Goal: Task Accomplishment & Management: Use online tool/utility

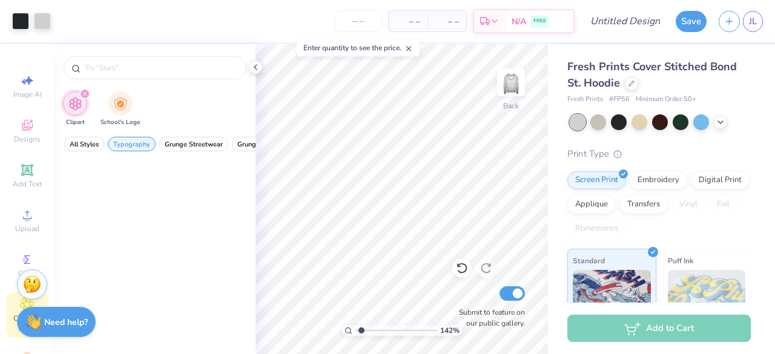
scroll to position [600, 0]
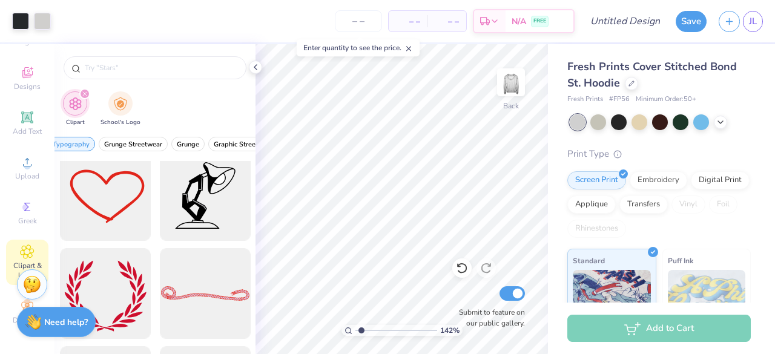
type input "1.41899480980944"
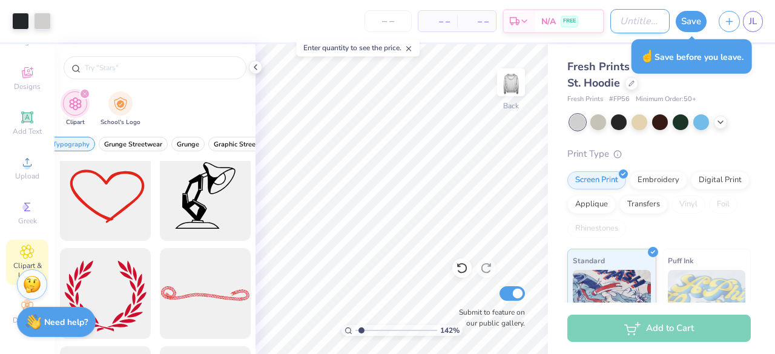
click at [623, 21] on input "Design Title" at bounding box center [640, 21] width 59 height 24
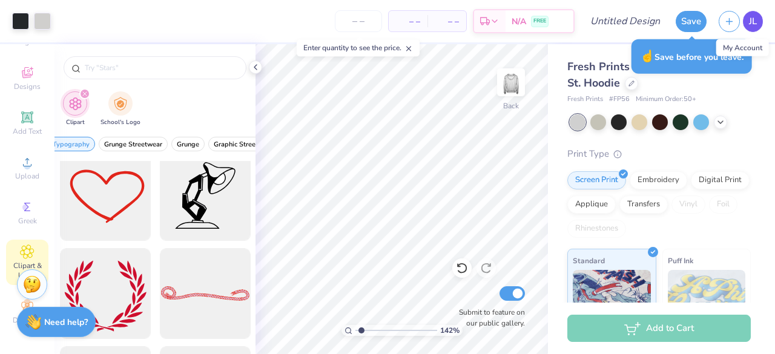
click at [752, 22] on span "JL" at bounding box center [753, 22] width 8 height 14
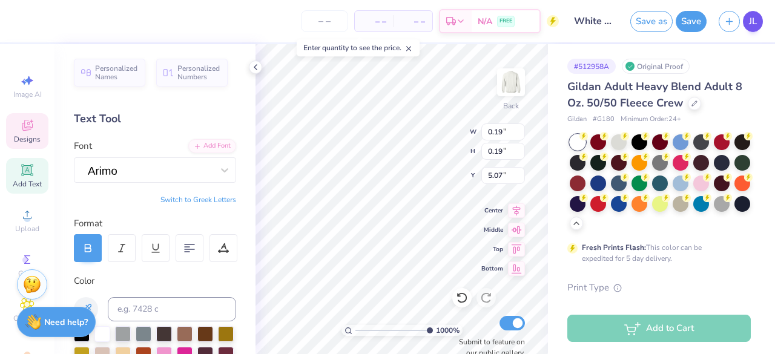
scroll to position [10, 1]
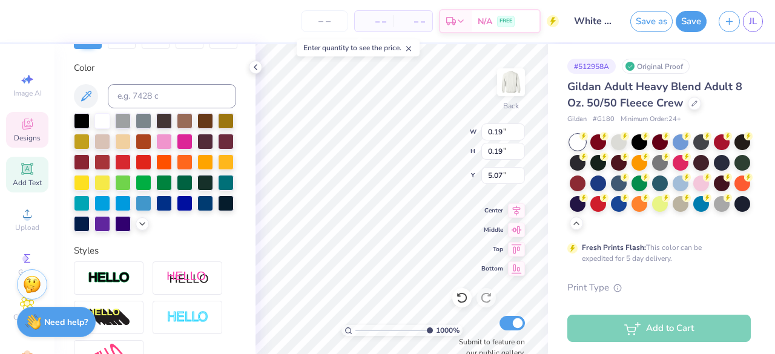
click at [754, 17] on span "JL" at bounding box center [753, 22] width 8 height 14
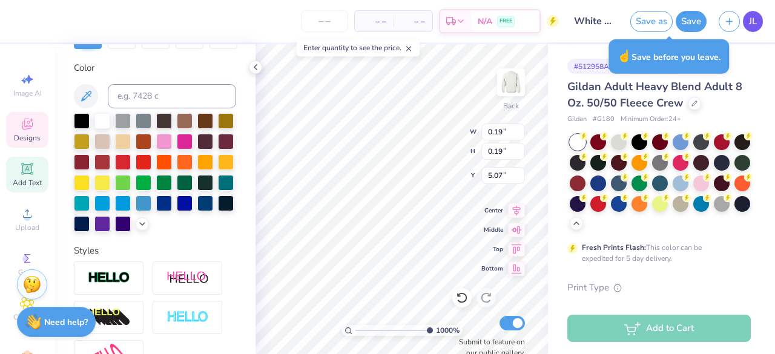
click at [754, 21] on span "JL" at bounding box center [753, 22] width 8 height 14
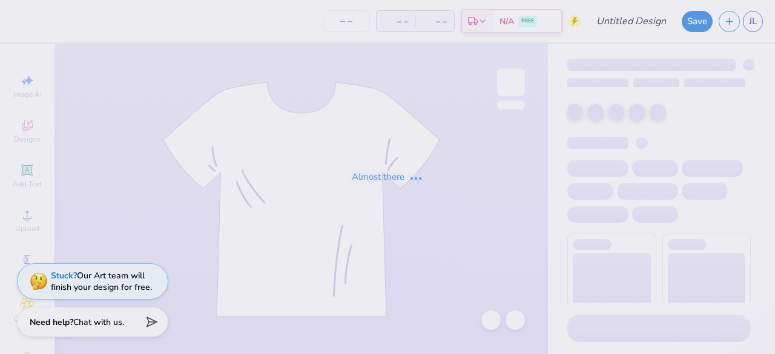
type input "lion"
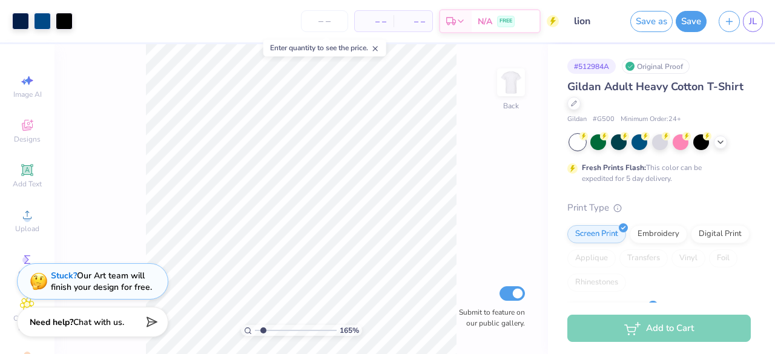
type input "1.65340543325186"
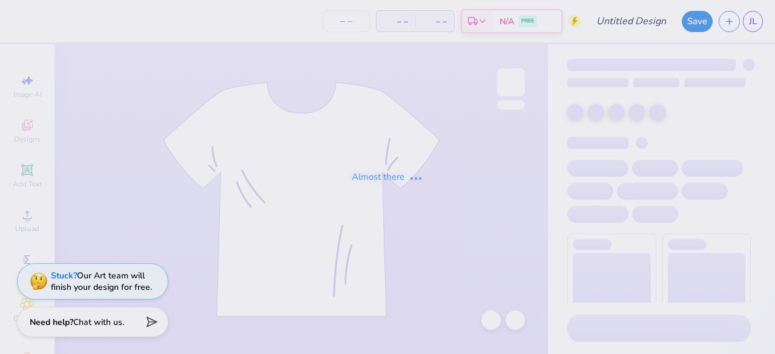
type input "Blue on Blue"
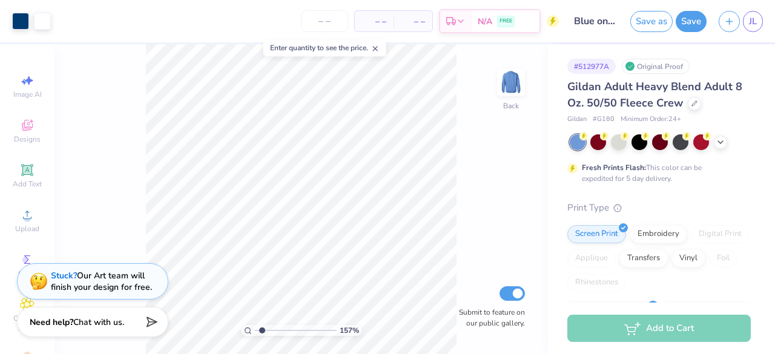
type input "1.56173781610172"
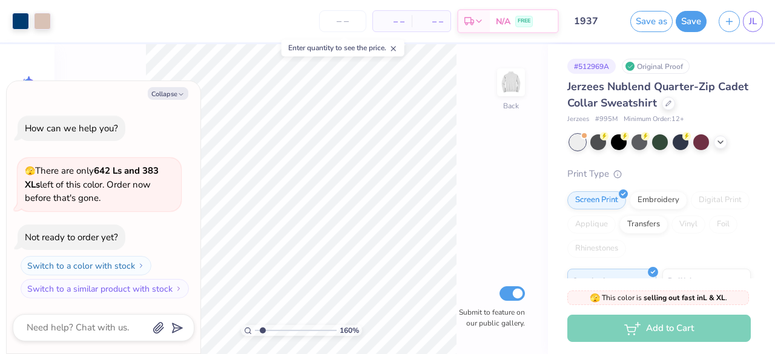
type input "1.5889596144771"
click at [168, 94] on button "Collapse" at bounding box center [168, 93] width 41 height 13
type textarea "x"
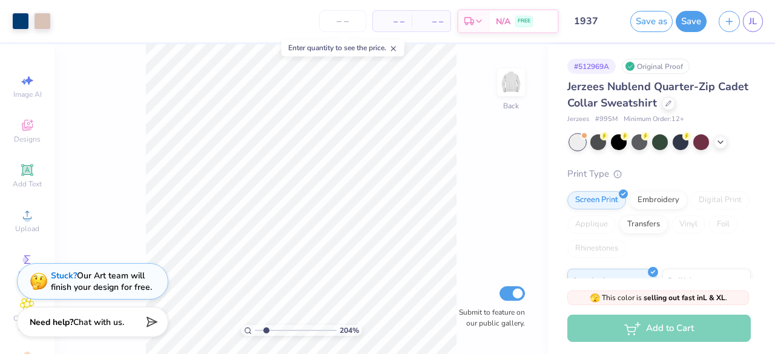
type input "2.04591856731291"
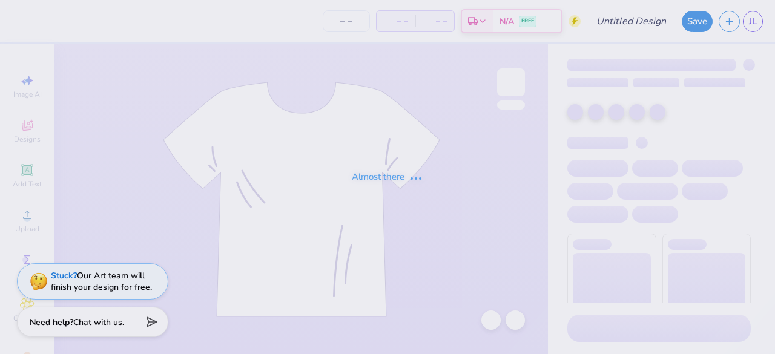
type input "White w Blue Text"
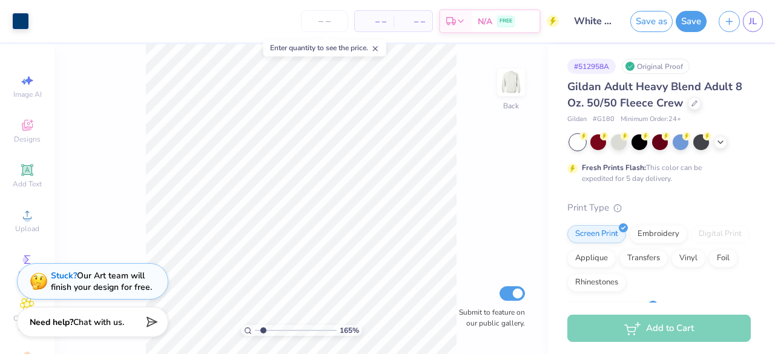
type input "1.65615815960691"
click at [752, 25] on span "JL" at bounding box center [753, 22] width 8 height 14
